Goal: Transaction & Acquisition: Book appointment/travel/reservation

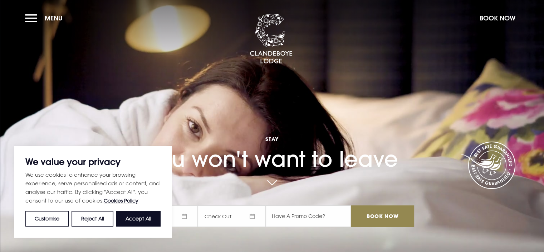
drag, startPoint x: 0, startPoint y: 0, endPoint x: 123, endPoint y: 254, distance: 282.6
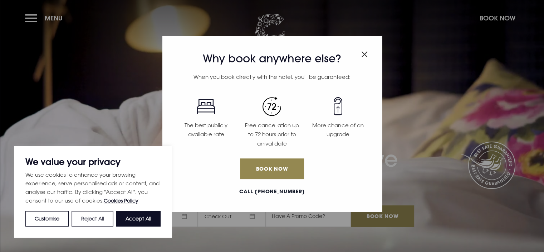
click at [94, 220] on button "Reject All" at bounding box center [93, 218] width 42 height 16
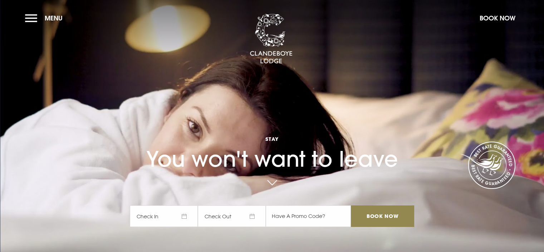
click at [169, 215] on span "Check In" at bounding box center [164, 215] width 68 height 21
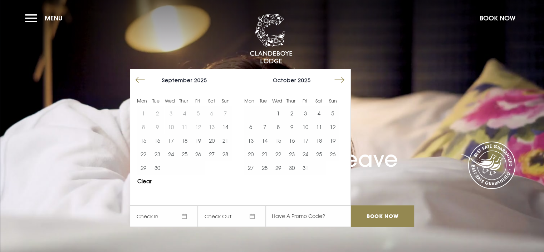
click at [339, 78] on button "Move forward to switch to the next month." at bounding box center [340, 80] width 14 height 14
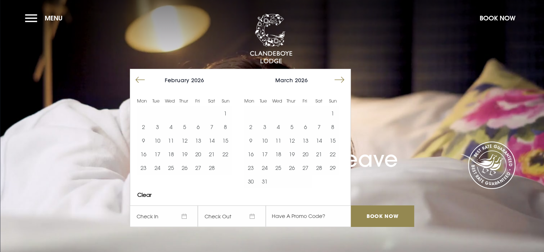
click at [338, 78] on button "Move forward to switch to the next month." at bounding box center [340, 80] width 14 height 14
click at [282, 166] on button "27" at bounding box center [279, 168] width 14 height 14
click at [295, 167] on button "28" at bounding box center [292, 168] width 14 height 14
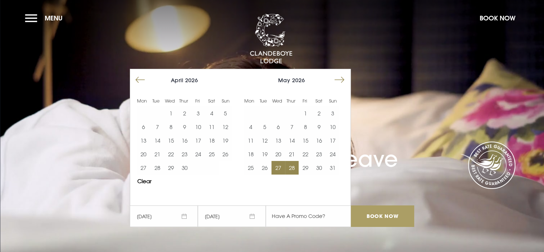
click at [390, 215] on input "Book Now" at bounding box center [382, 215] width 63 height 21
